Goal: Register for event/course

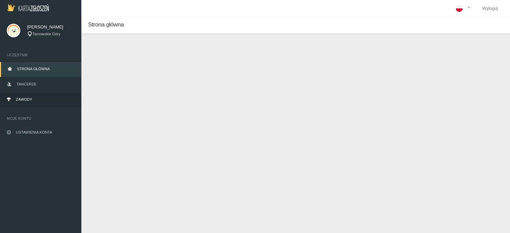
click at [20, 99] on span "Zawody" at bounding box center [24, 99] width 16 height 4
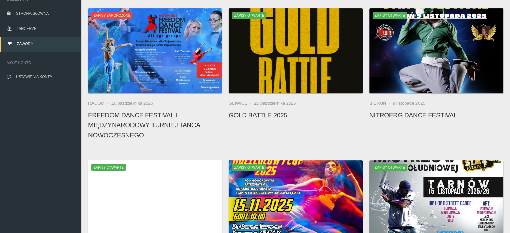
scroll to position [68, 0]
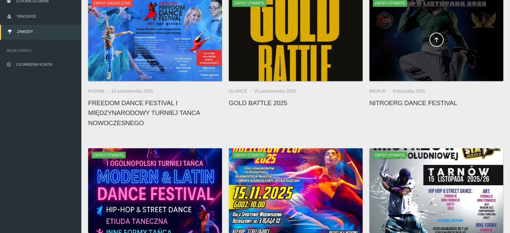
click at [445, 52] on div at bounding box center [437, 38] width 134 height 85
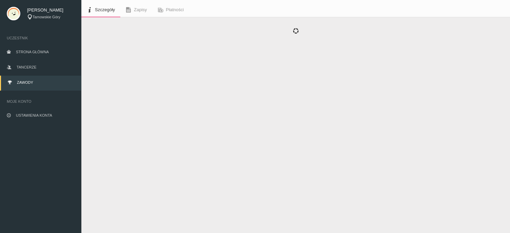
scroll to position [17, 0]
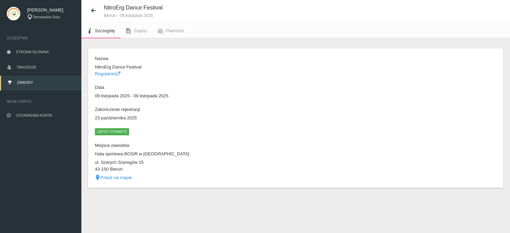
click at [118, 129] on span "Zapisy otwarte" at bounding box center [112, 131] width 34 height 7
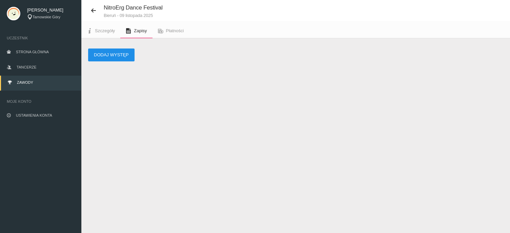
click at [119, 51] on button "Dodaj występ" at bounding box center [111, 54] width 46 height 13
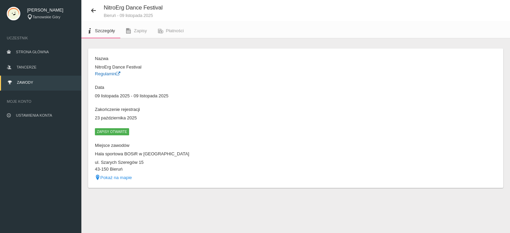
click at [103, 72] on link "Regulamin" at bounding box center [107, 73] width 25 height 5
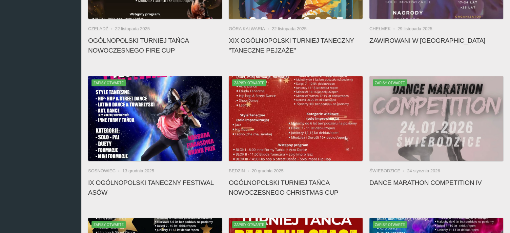
scroll to position [288, 0]
